Goal: Task Accomplishment & Management: Use online tool/utility

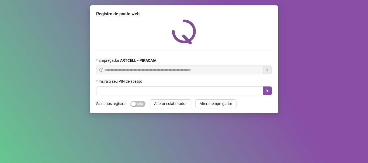
click at [113, 89] on input "text" at bounding box center [179, 91] width 167 height 9
type input "*****"
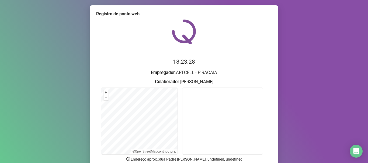
click at [208, 60] on h2 "18:23:28" at bounding box center [184, 62] width 176 height 9
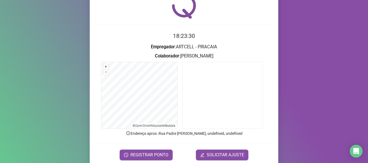
scroll to position [21, 0]
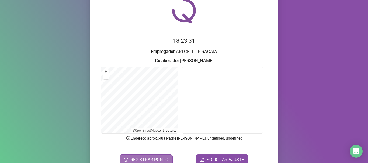
click at [156, 159] on span "REGISTRAR PONTO" at bounding box center [149, 160] width 38 height 6
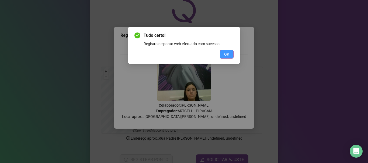
click at [224, 55] on span "OK" at bounding box center [226, 54] width 5 height 6
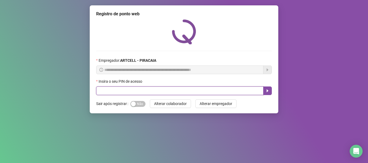
click at [119, 89] on input "text" at bounding box center [179, 91] width 167 height 9
type input "*****"
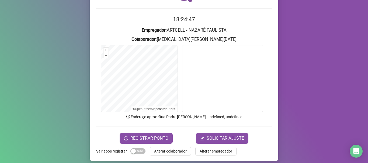
scroll to position [47, 0]
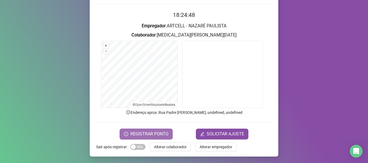
click at [142, 133] on span "REGISTRAR PONTO" at bounding box center [149, 134] width 38 height 6
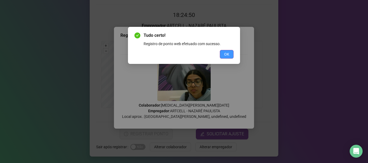
click at [229, 53] on span "OK" at bounding box center [226, 54] width 5 height 6
